Goal: Task Accomplishment & Management: Complete application form

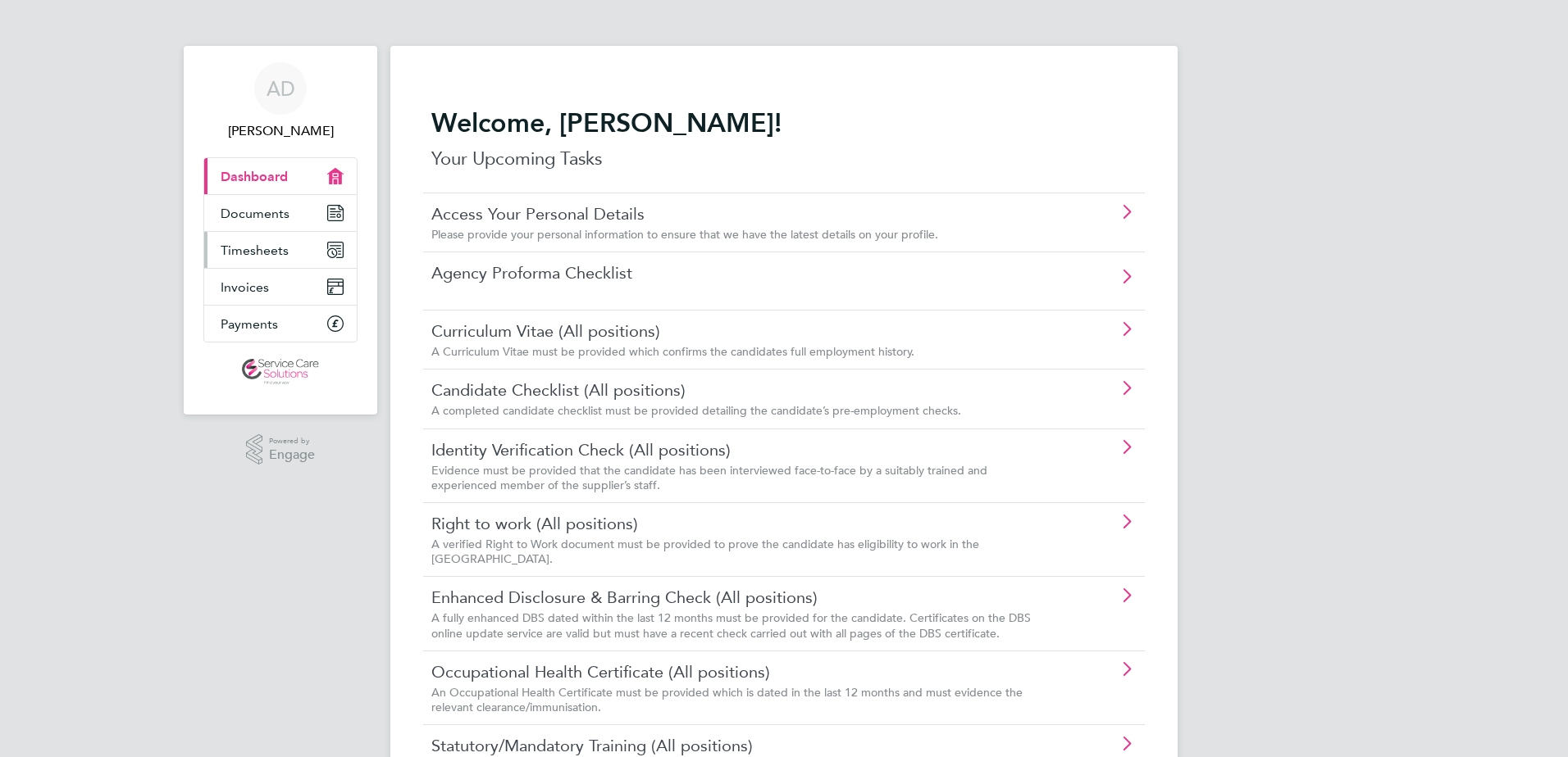
click at [302, 251] on link "Timesheets" at bounding box center [280, 250] width 153 height 36
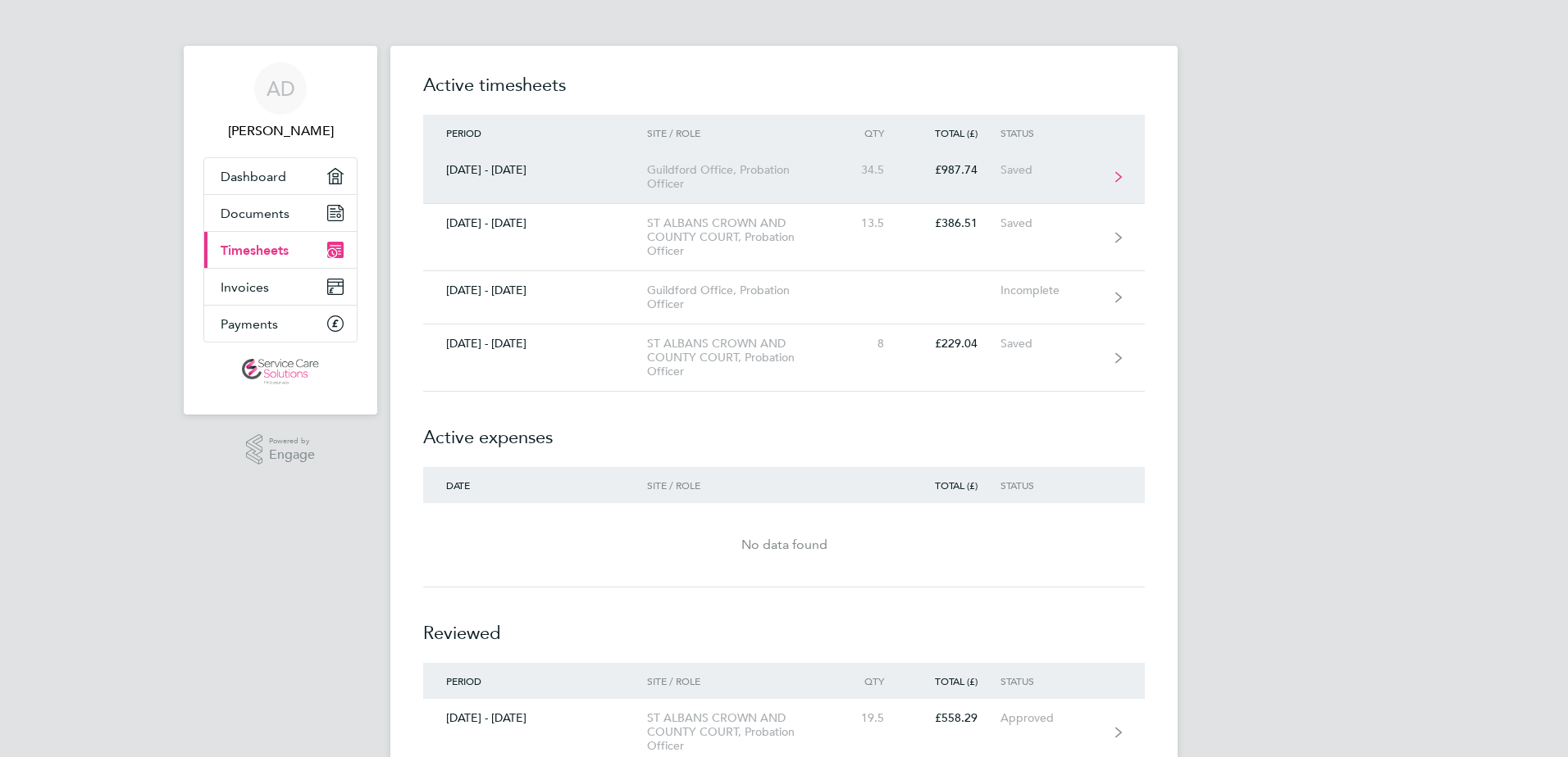
click at [655, 190] on div "Guildford Office, Probation Officer" at bounding box center [741, 176] width 188 height 28
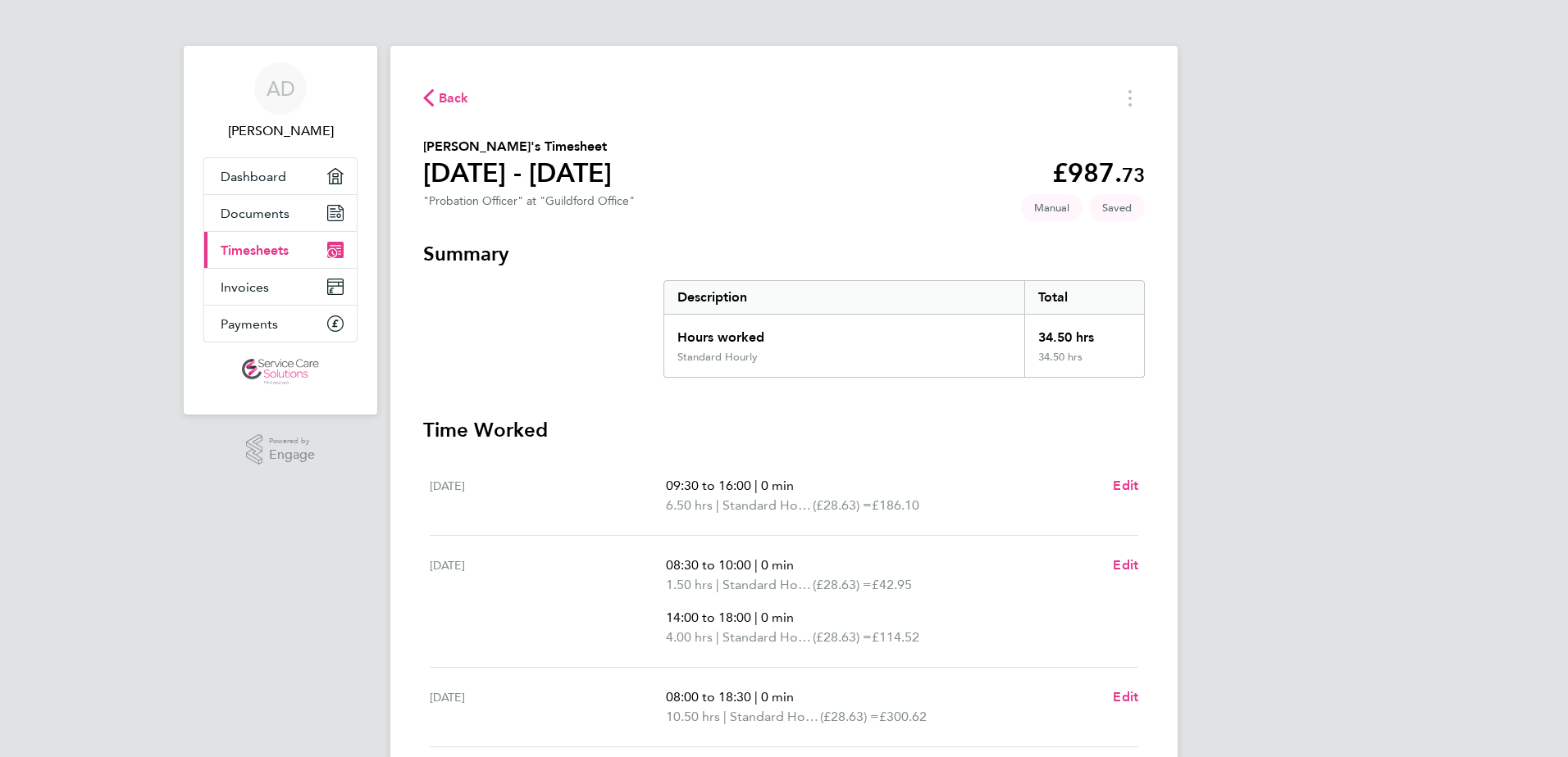
click at [442, 101] on span "Back" at bounding box center [454, 98] width 30 height 19
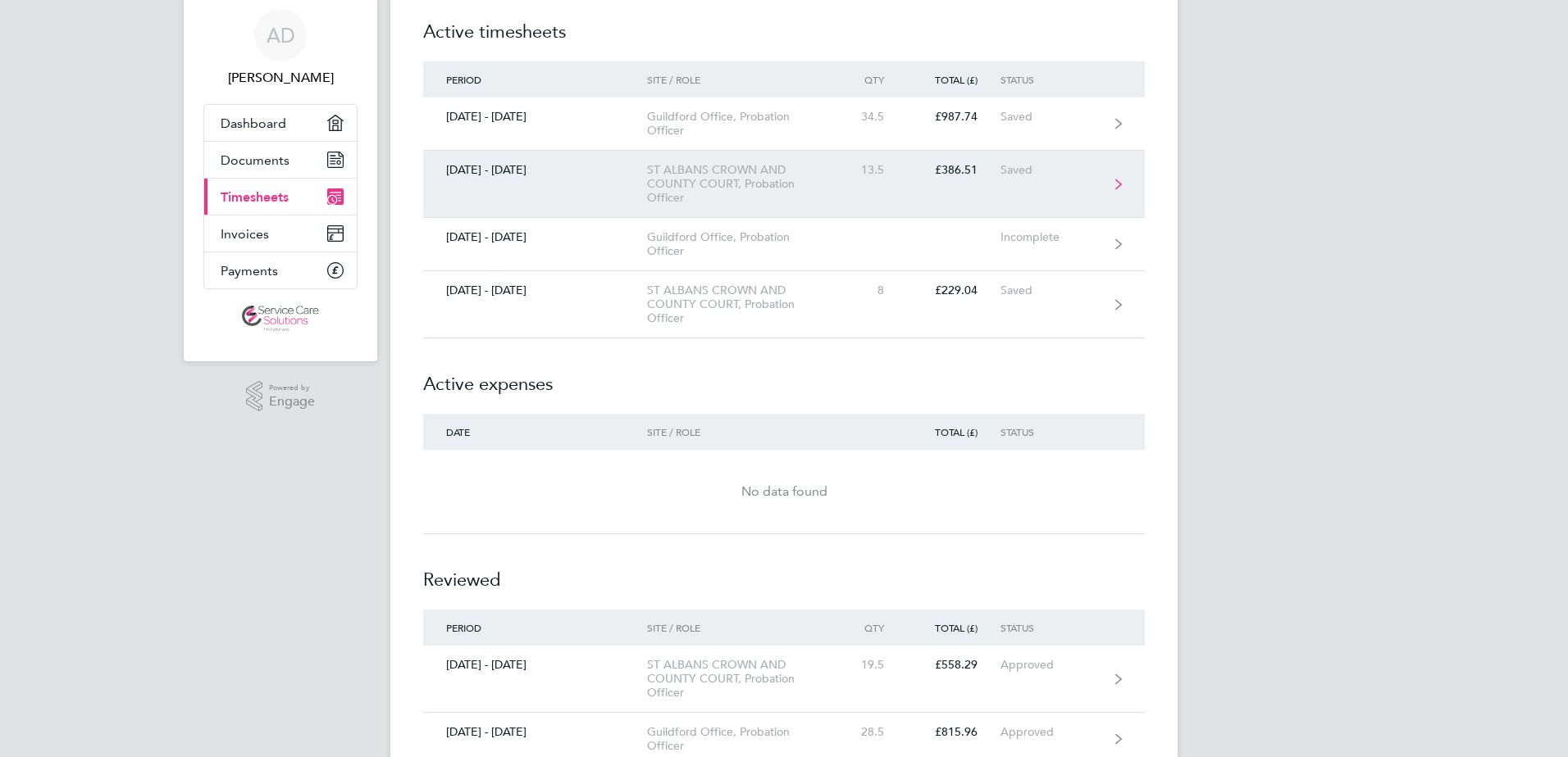
scroll to position [82, 0]
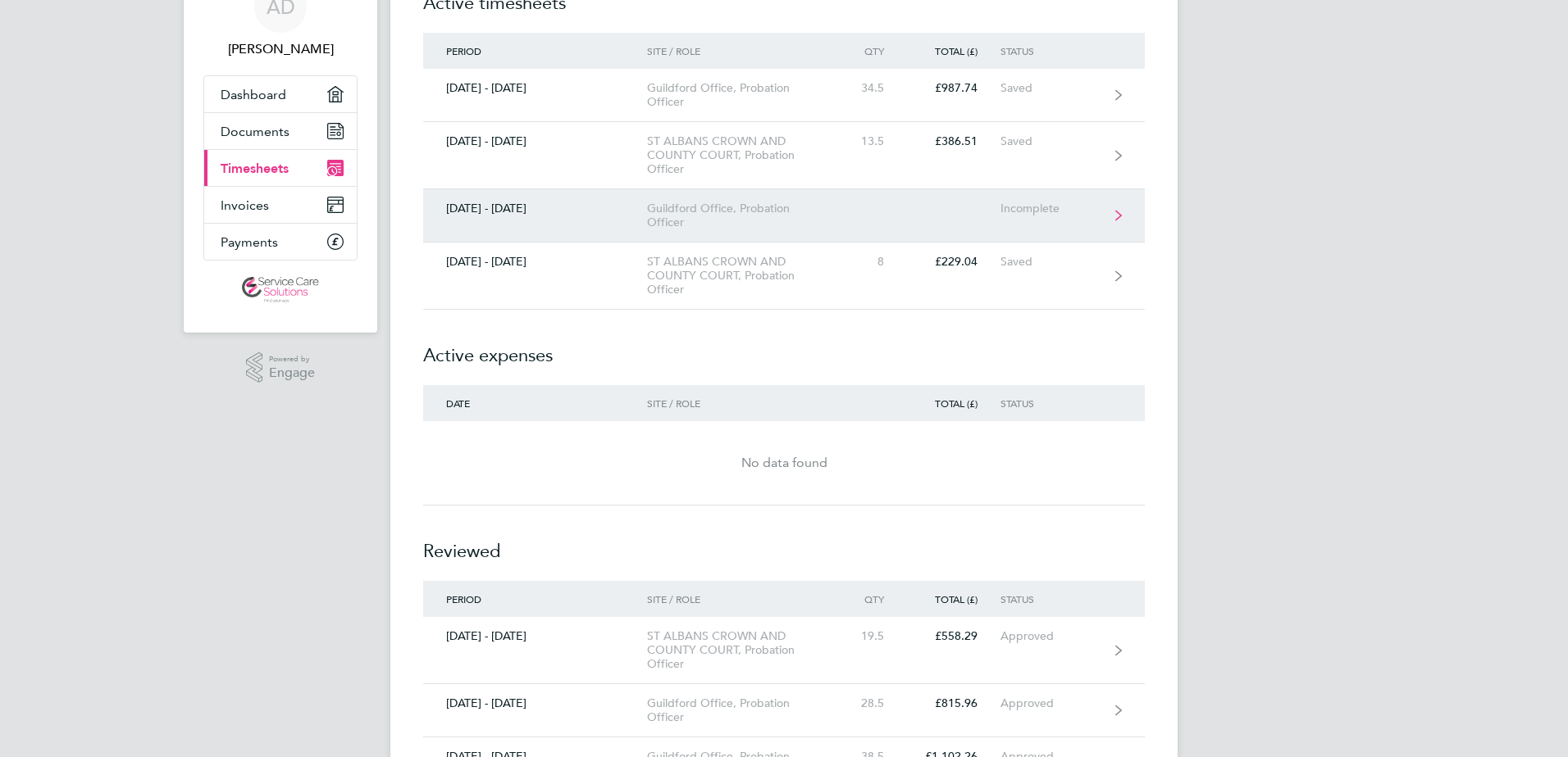
click at [657, 226] on div "Guildford Office, Probation Officer" at bounding box center [741, 215] width 188 height 28
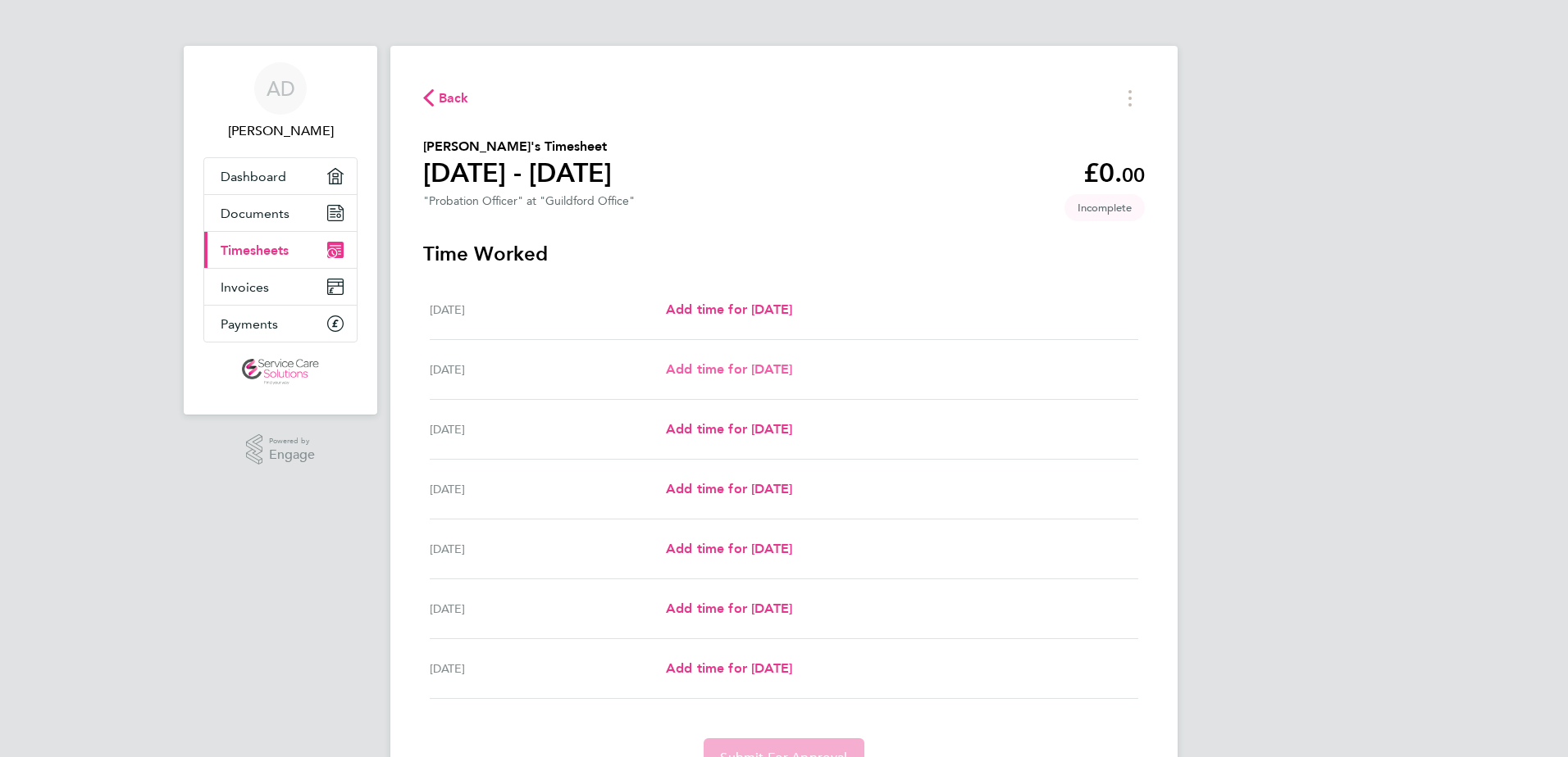
click at [714, 366] on span "Add time for [DATE]" at bounding box center [729, 369] width 127 height 15
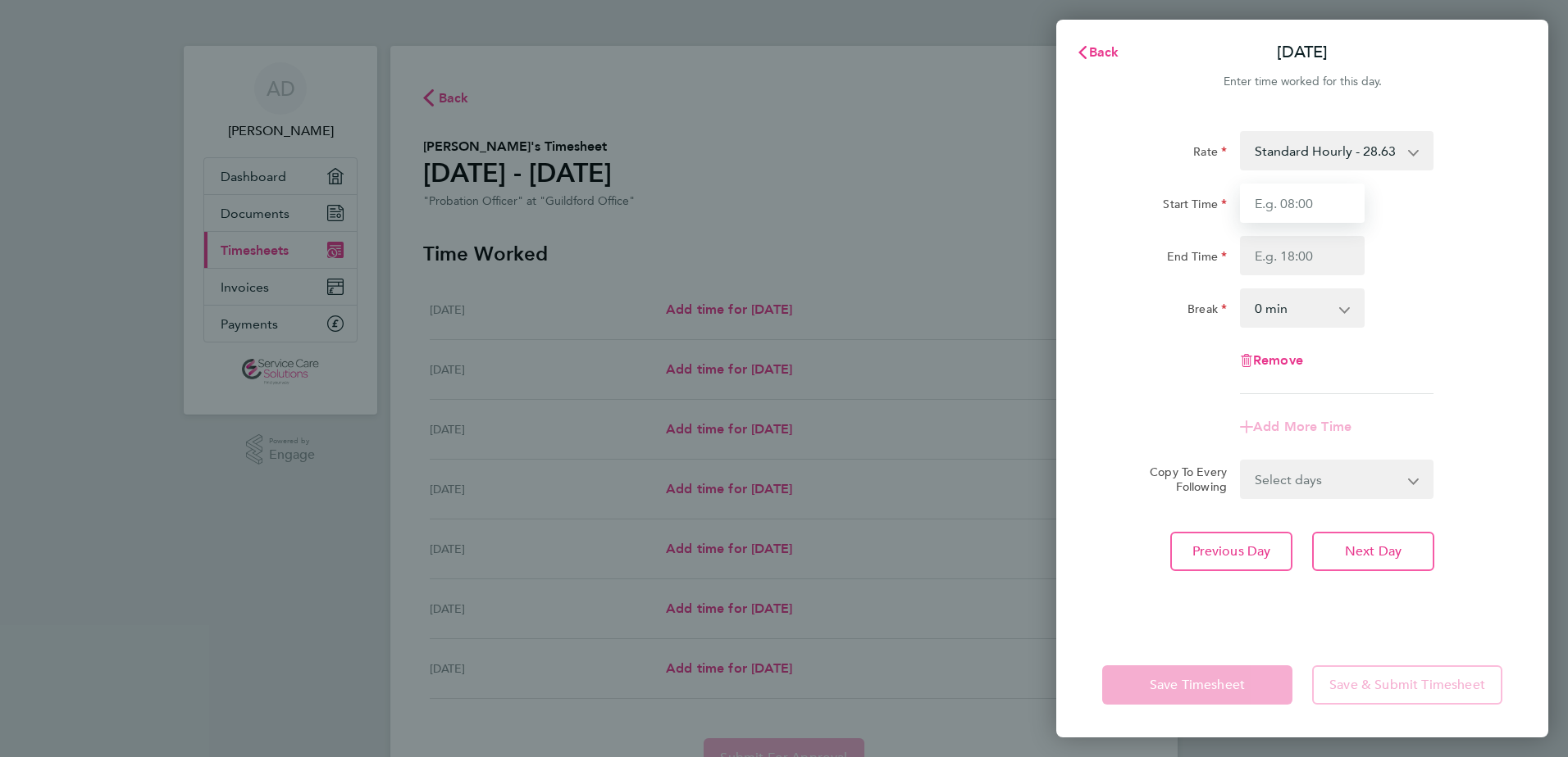
click at [1286, 214] on input "Start Time" at bounding box center [1302, 203] width 125 height 40
type input "08:30"
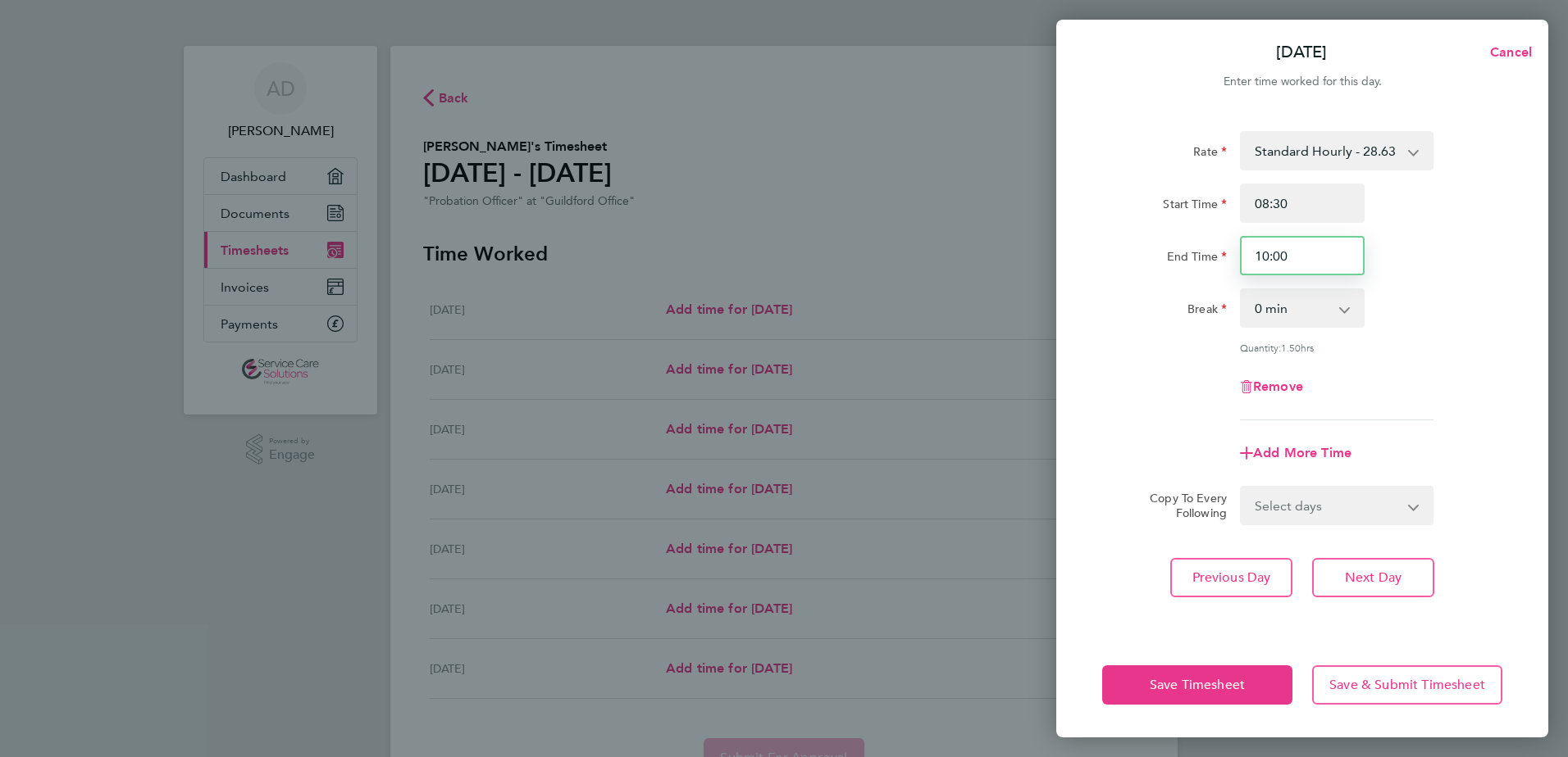
drag, startPoint x: 1303, startPoint y: 253, endPoint x: 1140, endPoint y: 258, distance: 163.1
click at [1140, 258] on div "End Time 10:00" at bounding box center [1302, 255] width 413 height 40
type input "14:00"
click at [1175, 318] on div "Break" at bounding box center [1165, 304] width 125 height 33
click at [1343, 199] on input "08:30" at bounding box center [1302, 203] width 125 height 40
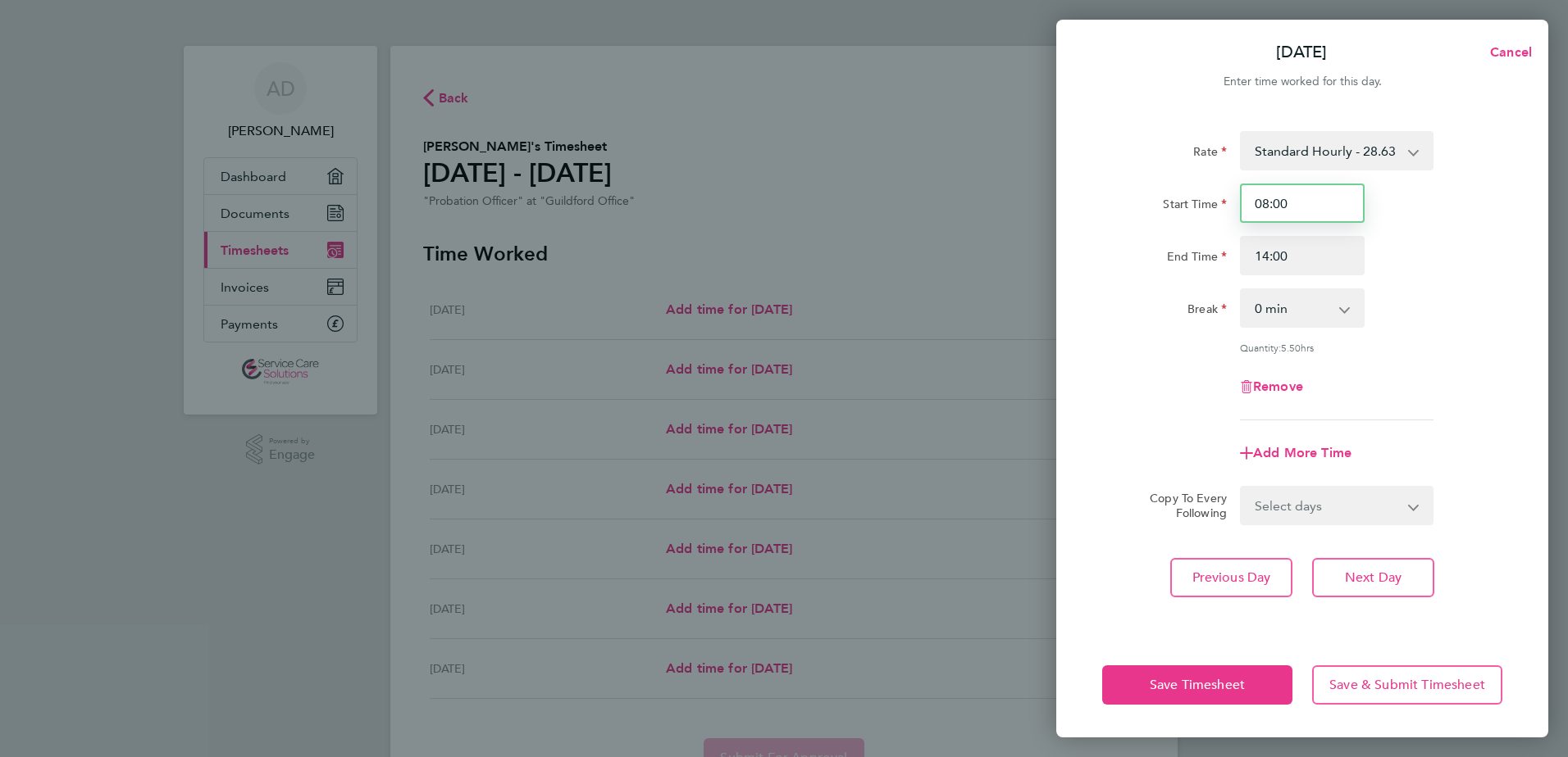
type input "08:00"
click at [1118, 198] on div "Start Time" at bounding box center [1165, 200] width 125 height 33
click at [1116, 271] on div "End Time" at bounding box center [1164, 255] width 137 height 40
click at [1140, 686] on button "Save Timesheet" at bounding box center [1198, 685] width 191 height 40
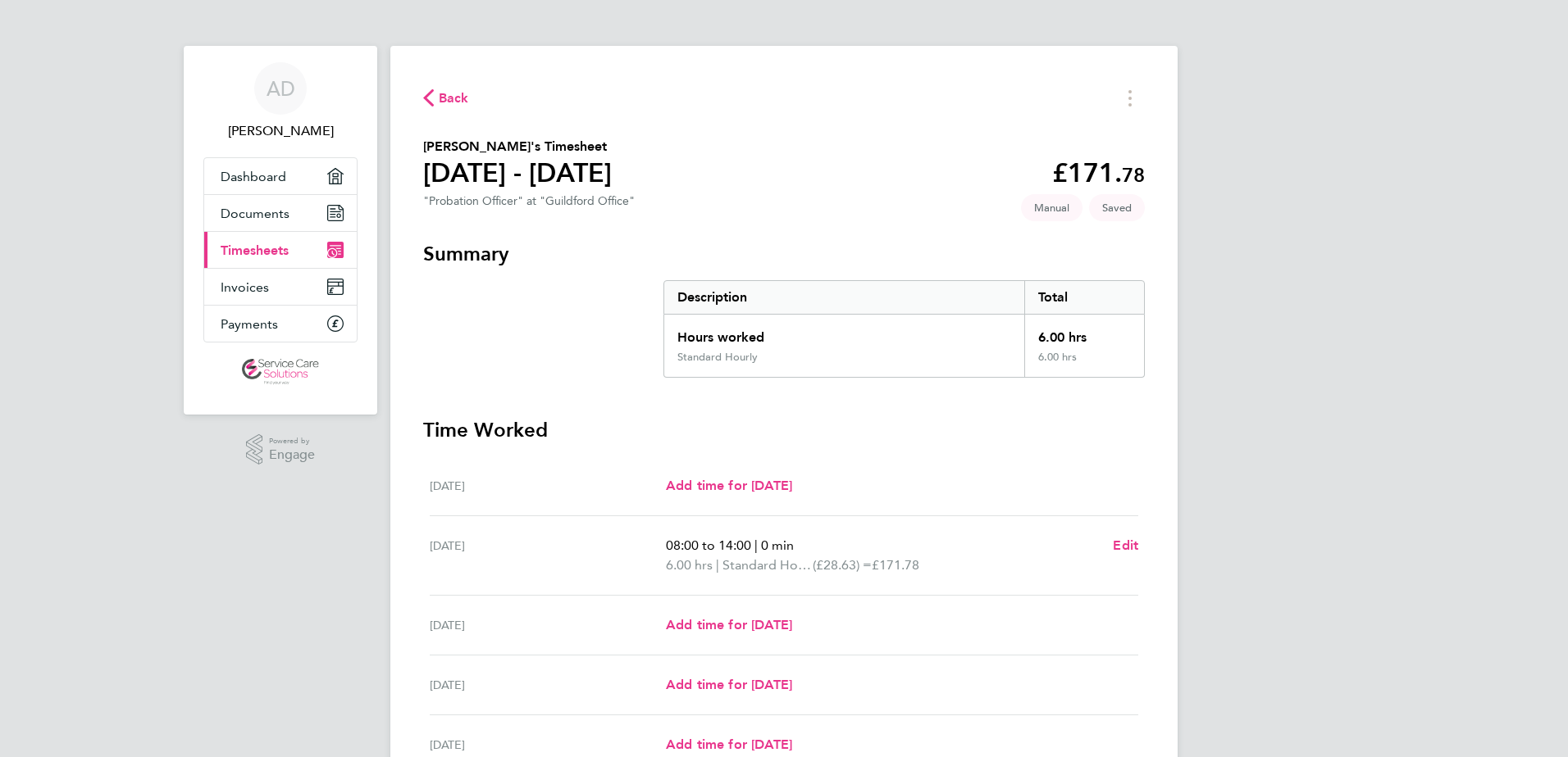
click at [453, 98] on span "Back" at bounding box center [454, 98] width 30 height 19
